Goal: Information Seeking & Learning: Learn about a topic

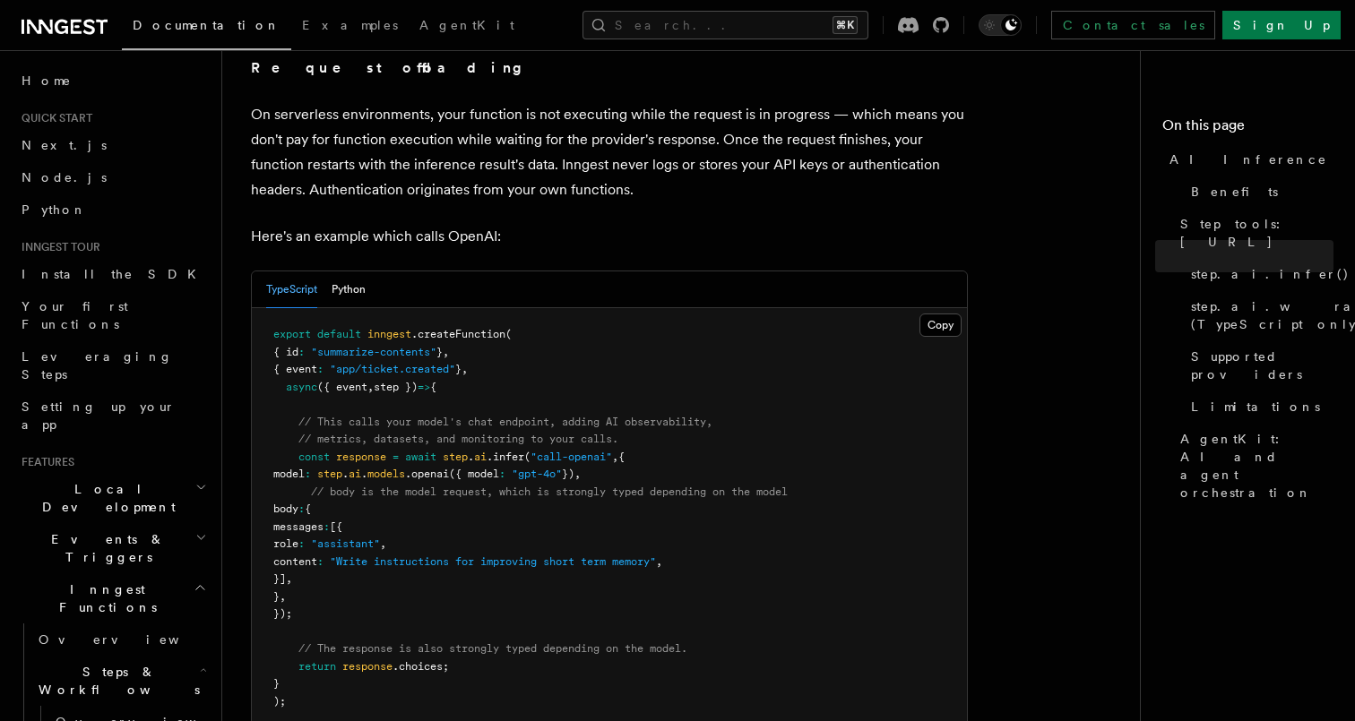
scroll to position [655, 0]
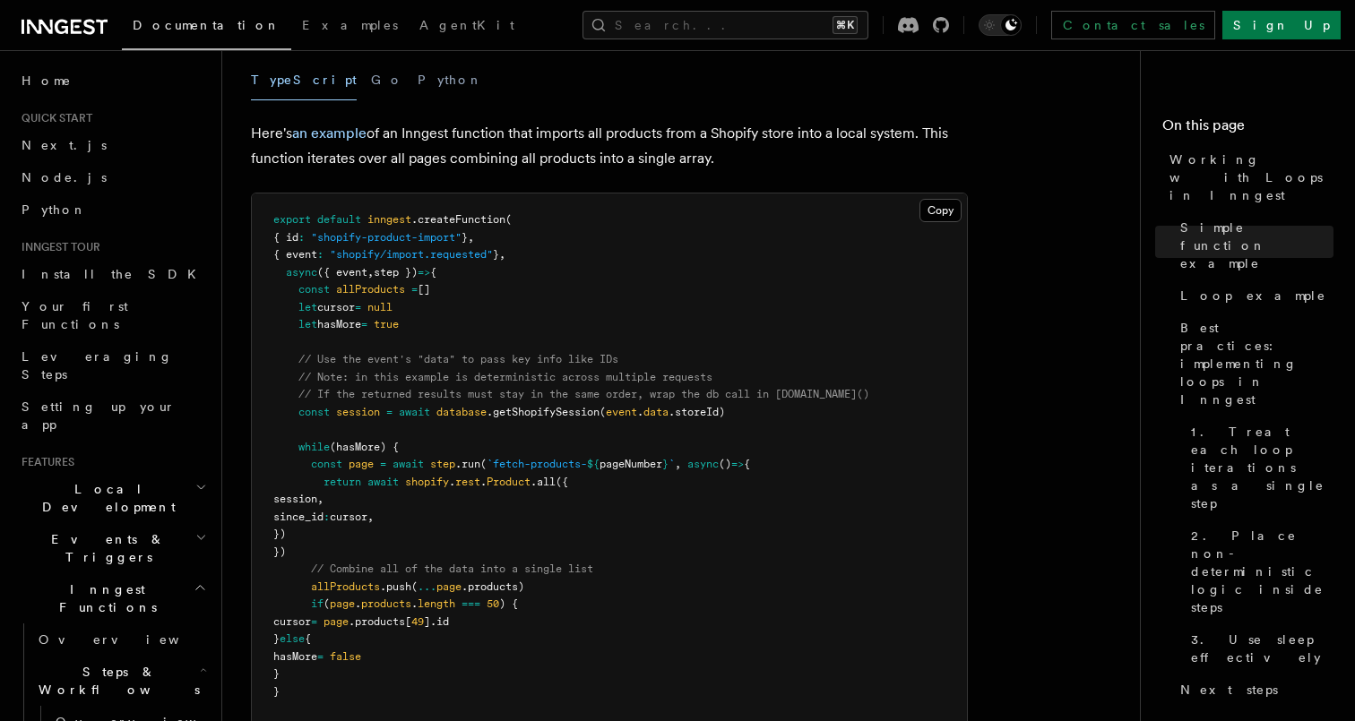
scroll to position [1730, 0]
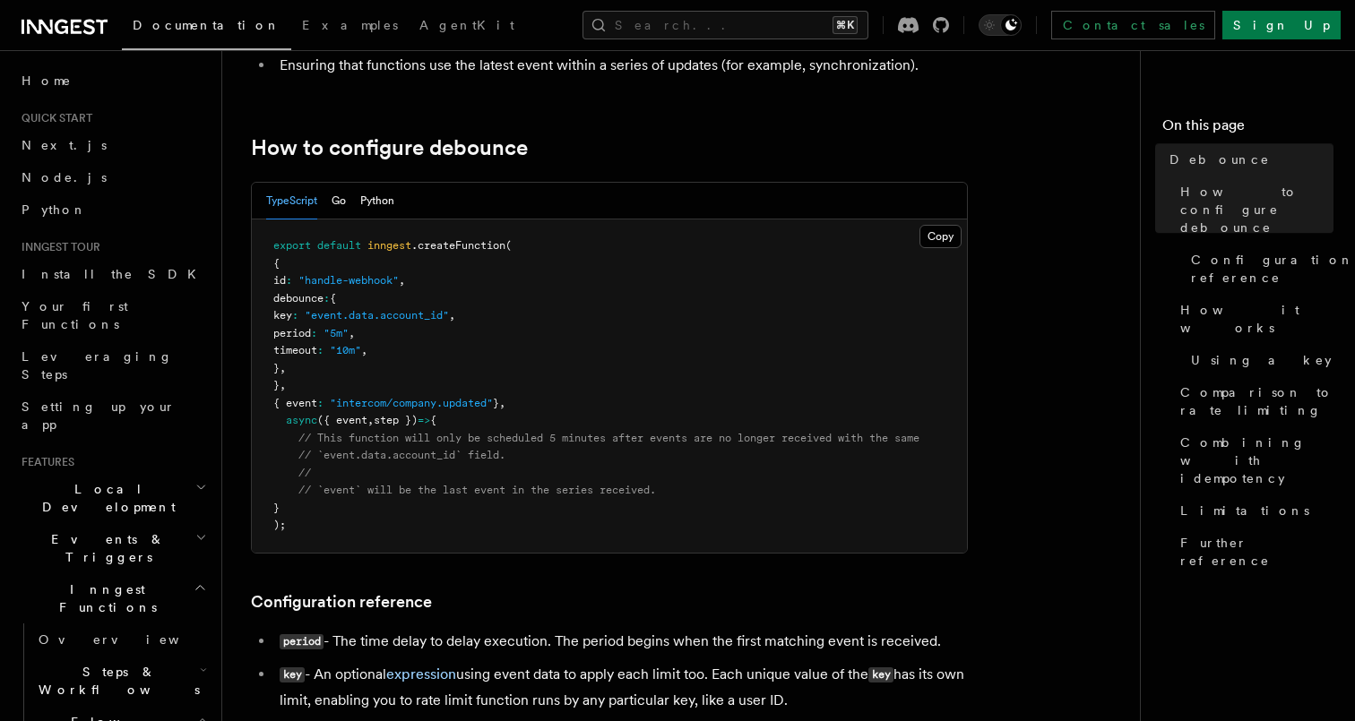
scroll to position [367, 0]
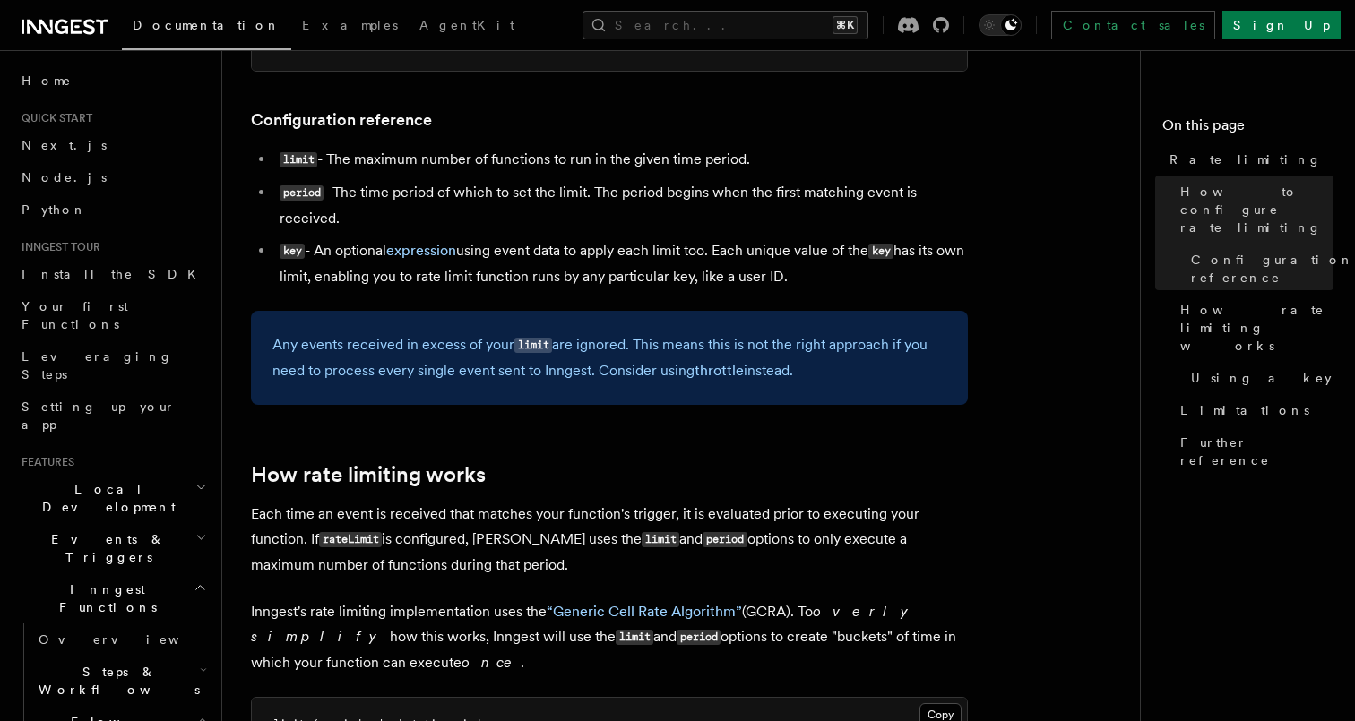
scroll to position [721, 0]
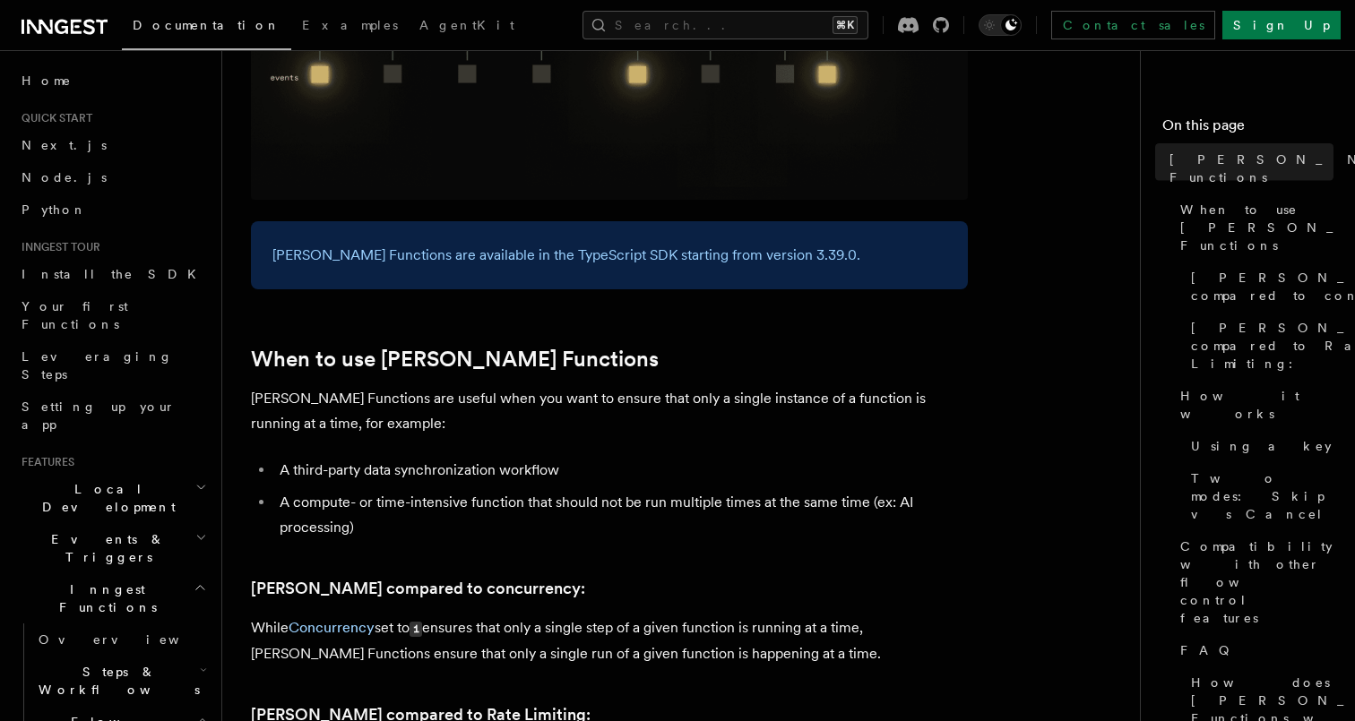
scroll to position [582, 0]
